Goal: Use online tool/utility: Use online tool/utility

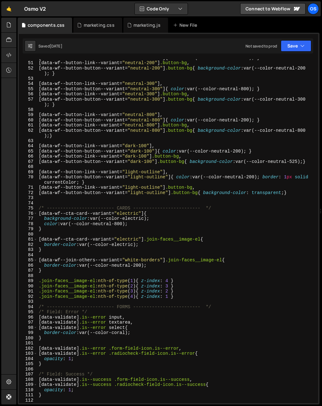
scroll to position [145, 0]
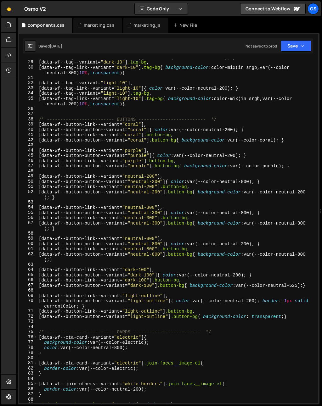
type textarea "[data-wf--button-button--variant="light-outline"] .button-bg{ background-color:…"
click at [46, 318] on div "[ data-wf--tag-link--variant = " dark-10 " ] { color : var(--color-neutral-800)…" at bounding box center [176, 231] width 278 height 354
click at [47, 323] on div "[ data-wf--tag-link--variant = " dark-10 " ] { color : var(--color-neutral-800)…" at bounding box center [176, 231] width 278 height 354
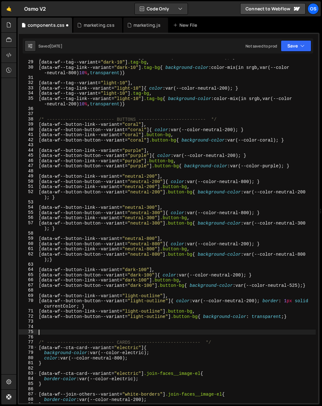
paste textarea "[data-wf--button-square--variant="light-10"]"
click at [178, 333] on div "[ data-wf--tag-link--variant = " dark-10 " ] { color : var(--color-neutral-800)…" at bounding box center [176, 231] width 278 height 354
click at [170, 334] on div "[ data-wf--tag-link--variant = " dark-10 " ] { color : var(--color-neutral-800)…" at bounding box center [176, 231] width 278 height 354
type textarea "[data-wf--button-square--variant="light-10"]{}"
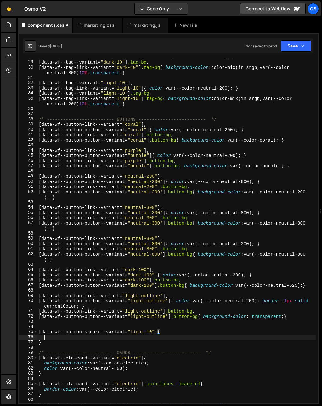
scroll to position [0, 0]
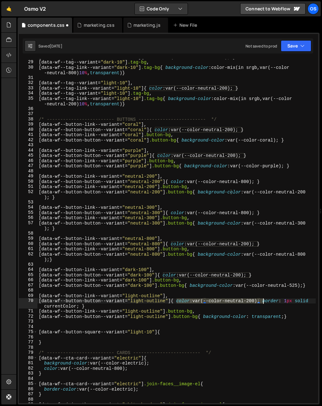
drag, startPoint x: 177, startPoint y: 302, endPoint x: 262, endPoint y: 301, distance: 85.5
click at [262, 301] on div "[ data-wf--tag-link--variant = " dark-10 " ] { color : var(--color-neutral-800)…" at bounding box center [176, 231] width 278 height 354
click at [75, 334] on div "[ data-wf--tag-link--variant = " dark-10 " ] { color : var(--color-neutral-800)…" at bounding box center [176, 231] width 278 height 354
type textarea "[data-wf--button-square--variant="light-10"]{"
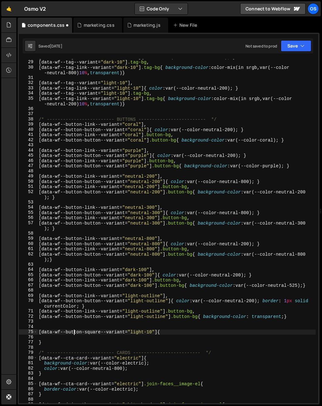
click at [73, 337] on div "[ data-wf--tag-link--variant = " dark-10 " ] { color : var(--color-neutral-800)…" at bounding box center [176, 231] width 278 height 354
paste textarea "color: var(--color-neutral-200);"
type textarea "color: var(--color-neutral-200);"
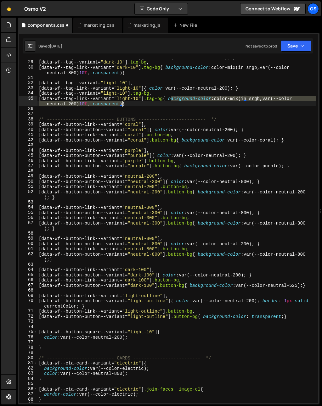
drag, startPoint x: 172, startPoint y: 99, endPoint x: 121, endPoint y: 104, distance: 50.6
click at [121, 104] on div "[ data-wf--tag-link--variant = " dark-10 " ] { color : var(--color-neutral-800)…" at bounding box center [176, 231] width 278 height 354
type textarea "[data-wf--tag-link--variant="light-10"] .tag-bg{ background-color: color-mix(in…"
click at [49, 342] on div "[ data-wf--tag-link--variant = " dark-10 " ] { color : var(--color-neutral-800)…" at bounding box center [176, 231] width 278 height 354
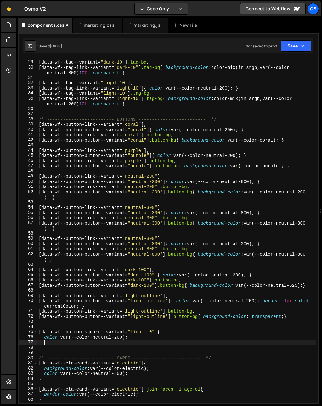
paste textarea "background-color: color-mix(in srgb,var(--color-neutral-200)10%,transparent)"
type textarea "background-color: color-mix(in srgb,var(--color-neutral-200)10%,transparent)"
